Goal: Task Accomplishment & Management: Complete application form

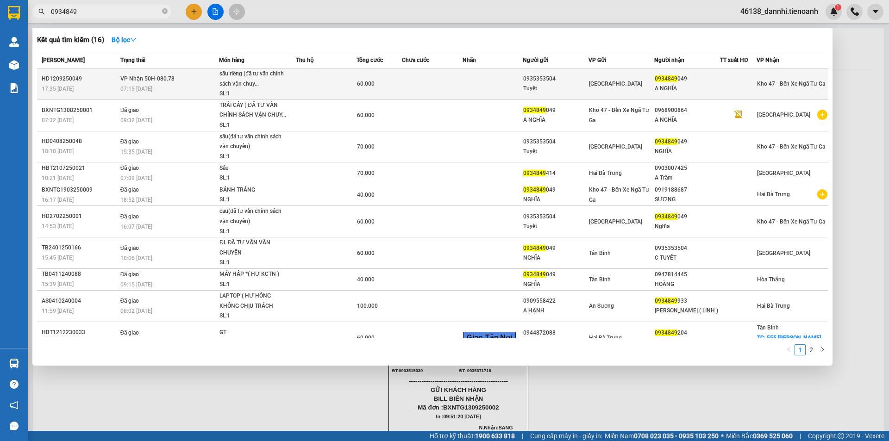
type input "0934849"
drag, startPoint x: 210, startPoint y: 89, endPoint x: 214, endPoint y: 92, distance: 5.0
click at [214, 92] on div "07:15 [DATE]" at bounding box center [169, 89] width 98 height 10
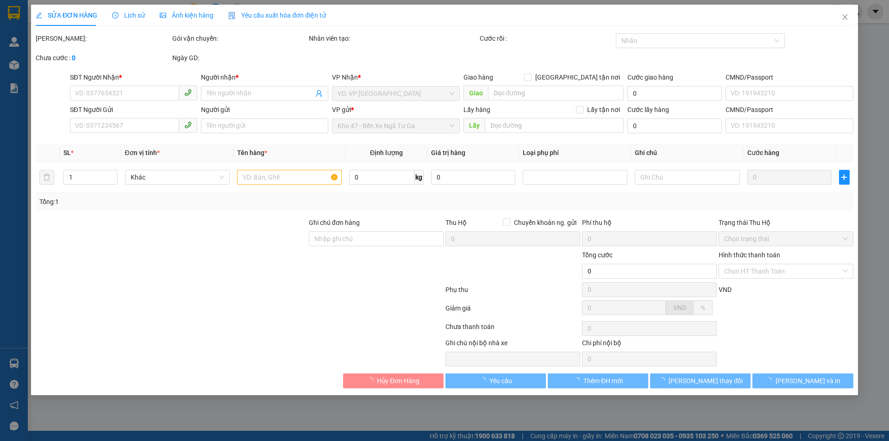
type input "0934849049"
type input "A NGHĨA"
type input "0935353504"
type input "Tuyết"
type input "60.000"
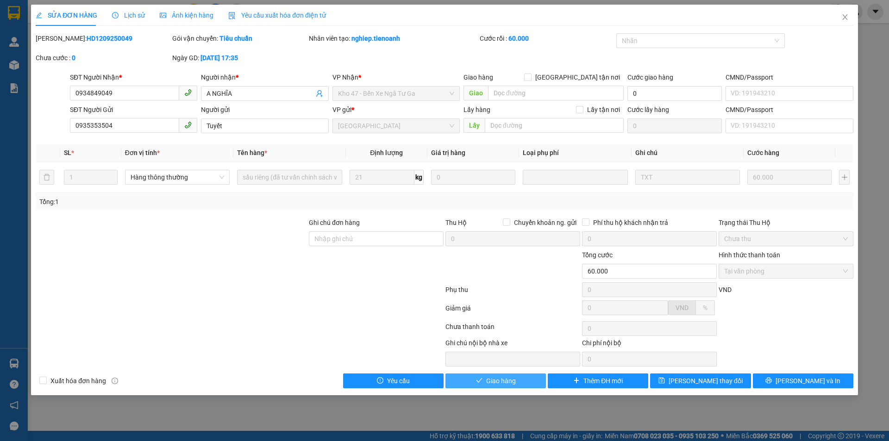
drag, startPoint x: 468, startPoint y: 376, endPoint x: 468, endPoint y: 367, distance: 8.8
click at [468, 375] on button "Giao hàng" at bounding box center [496, 381] width 101 height 15
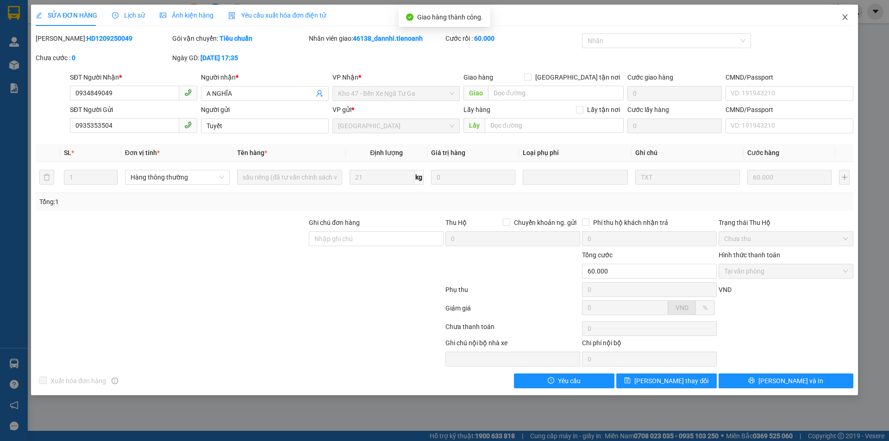
click at [844, 22] on span "Close" at bounding box center [845, 18] width 26 height 26
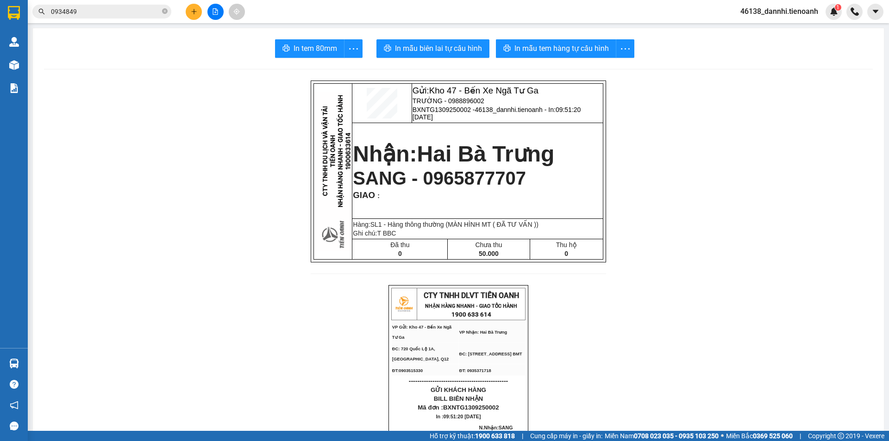
click at [191, 14] on icon "plus" at bounding box center [194, 11] width 6 height 6
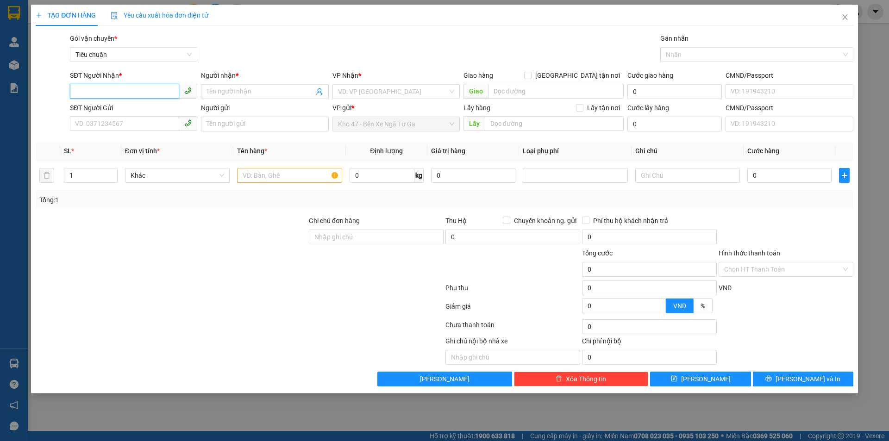
click at [151, 90] on input "SĐT Người Nhận *" at bounding box center [124, 91] width 109 height 15
type input "0983518214"
click at [177, 109] on div "0983518214 - A ĐIỆN" at bounding box center [134, 110] width 116 height 10
type input "A ĐIỆN"
type input "70.000"
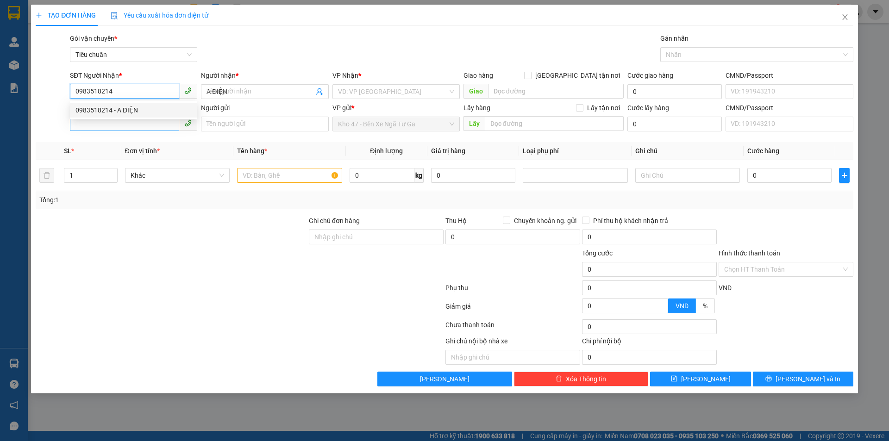
type input "70.000"
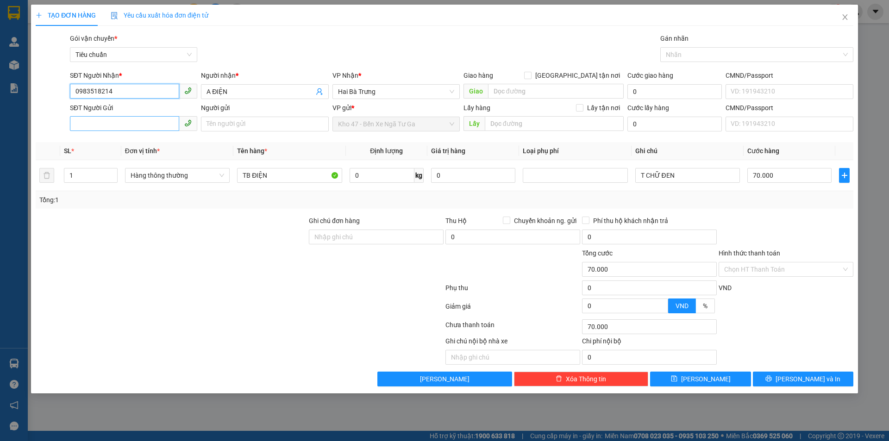
type input "0983518214"
click at [151, 123] on input "SĐT Người Gửi" at bounding box center [124, 123] width 109 height 15
click at [152, 142] on div "0944951679 - A NAM" at bounding box center [134, 143] width 116 height 10
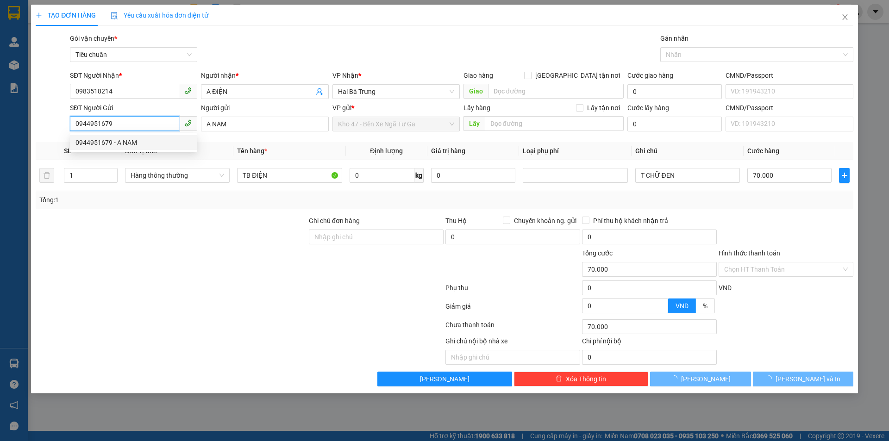
type input "0944951679"
type input "A NAM"
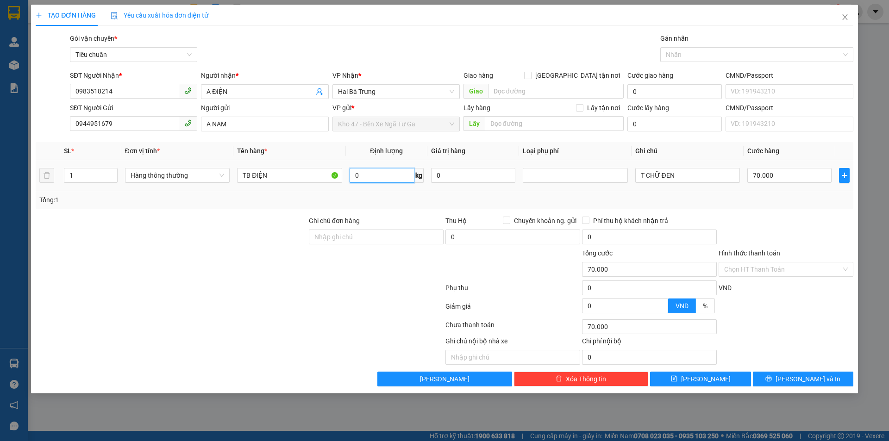
click at [394, 173] on input "0" at bounding box center [382, 175] width 65 height 15
type input "27"
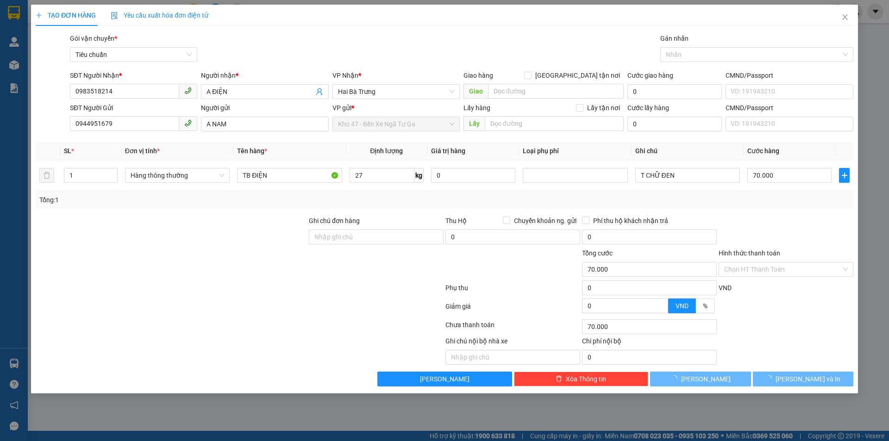
click at [408, 202] on div "Tổng: 1" at bounding box center [444, 200] width 811 height 10
type input "65.000"
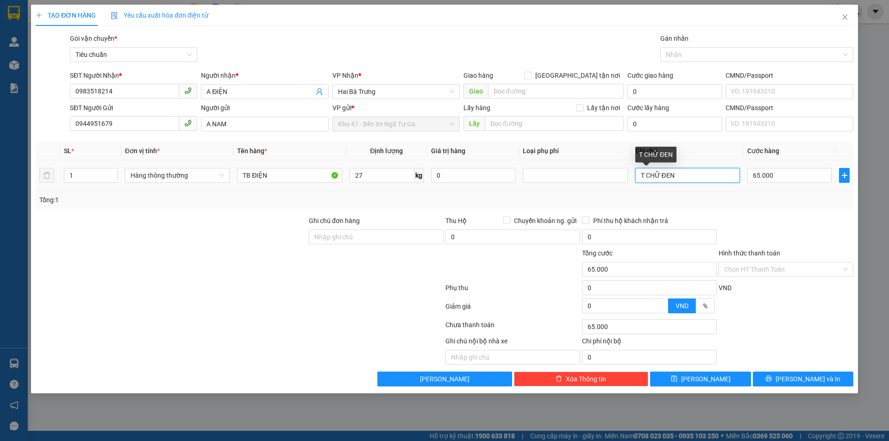
click at [714, 170] on input "T CHỮ ĐEN" at bounding box center [688, 175] width 105 height 15
type input "T CHỮ ĐEN BBC"
click at [761, 180] on input "65.000" at bounding box center [790, 175] width 84 height 15
type input "7"
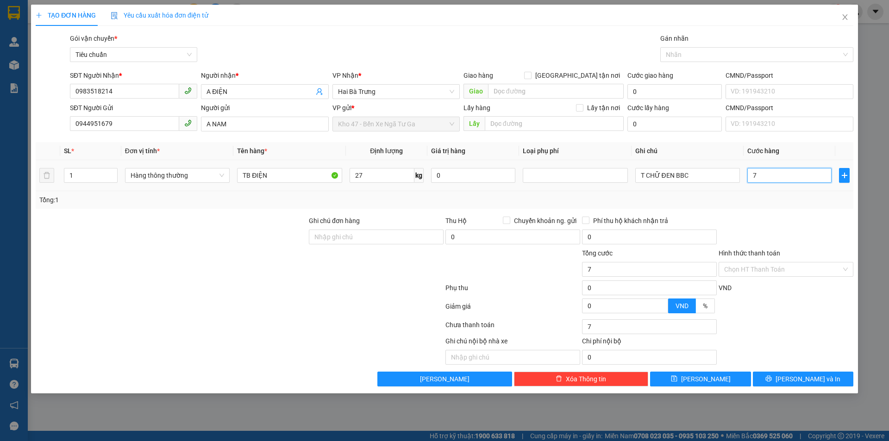
type input "70"
type input "70.000"
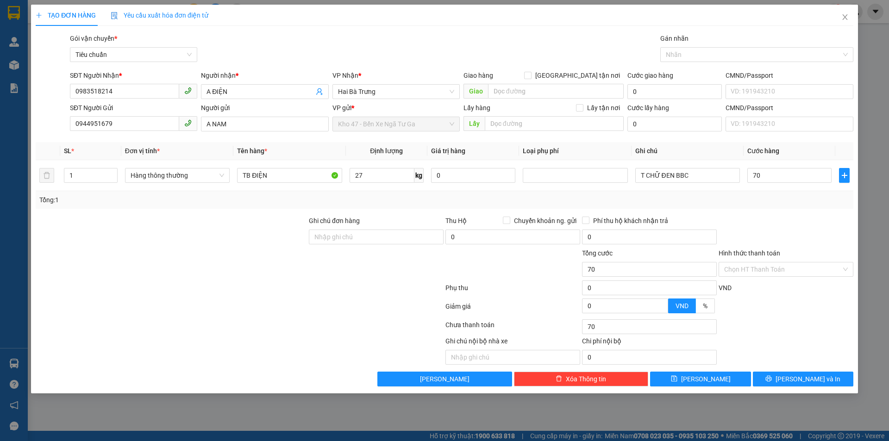
type input "70.000"
click at [764, 235] on div at bounding box center [786, 232] width 137 height 32
click at [779, 379] on button "[PERSON_NAME] và In" at bounding box center [803, 379] width 101 height 15
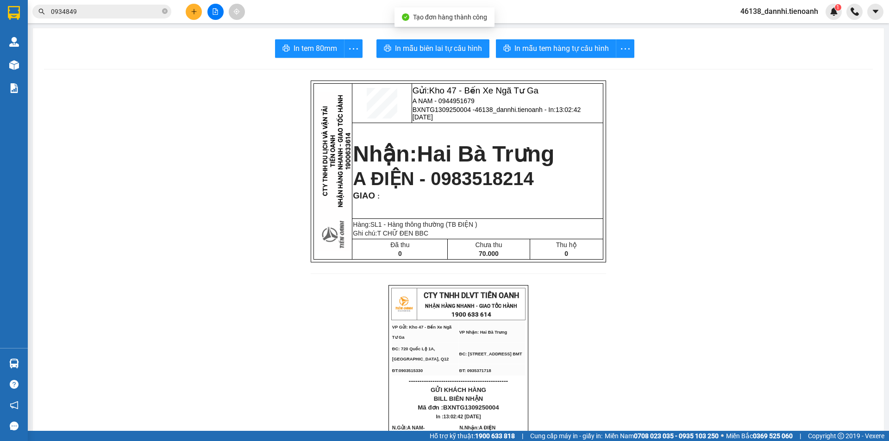
click at [447, 52] on span "In mẫu biên lai tự cấu hình" at bounding box center [438, 49] width 87 height 12
click at [512, 57] on button "In mẫu tem hàng tự cấu hình" at bounding box center [556, 48] width 120 height 19
